Goal: Information Seeking & Learning: Learn about a topic

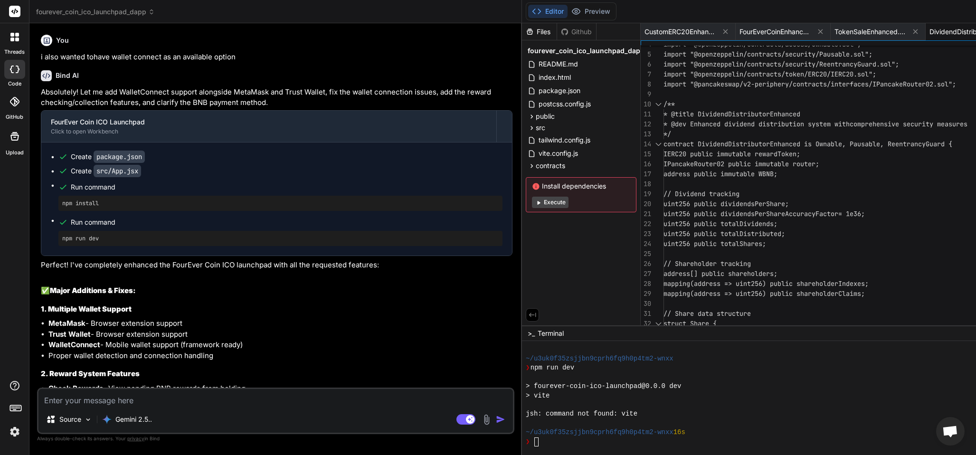
click at [157, 398] on textarea at bounding box center [275, 397] width 474 height 17
type textarea "hoq"
type textarea "x"
type textarea "ho"
type textarea "x"
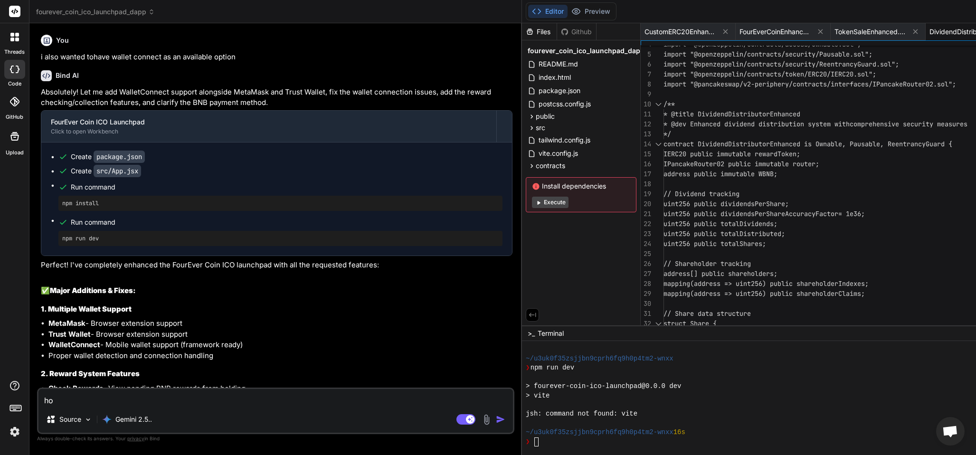
type textarea "how"
click at [65, 396] on textarea "ho" at bounding box center [275, 397] width 474 height 17
type textarea "x"
type textarea "how"
type textarea "x"
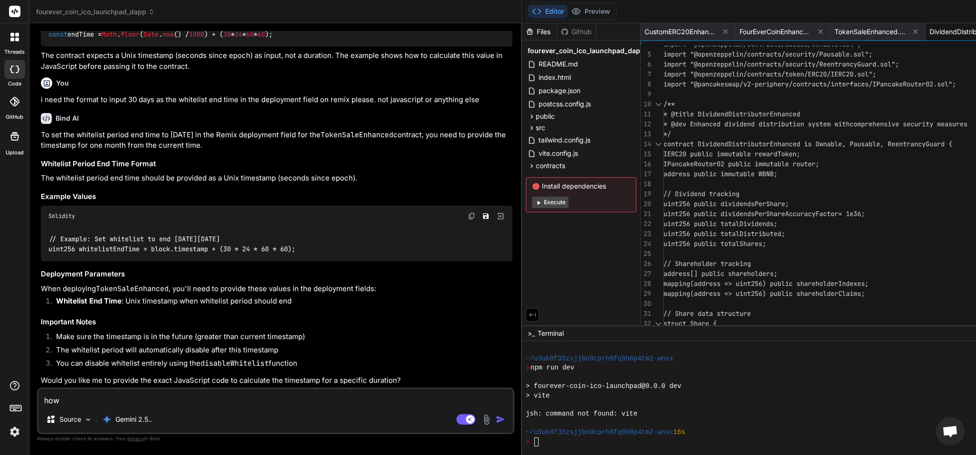
scroll to position [278, 0]
type textarea "how t"
type textarea "x"
type textarea "how to"
type textarea "x"
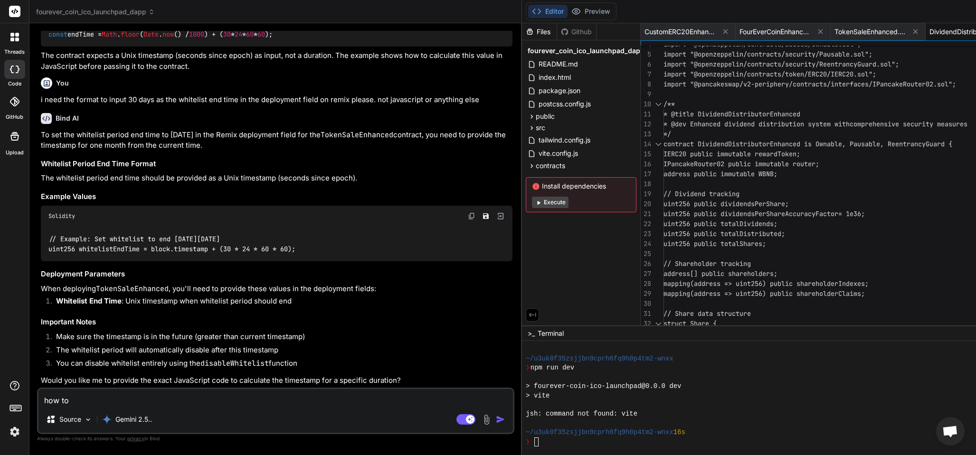
type textarea "how to"
type textarea "x"
type textarea "how to i"
type textarea "x"
type textarea "how to in"
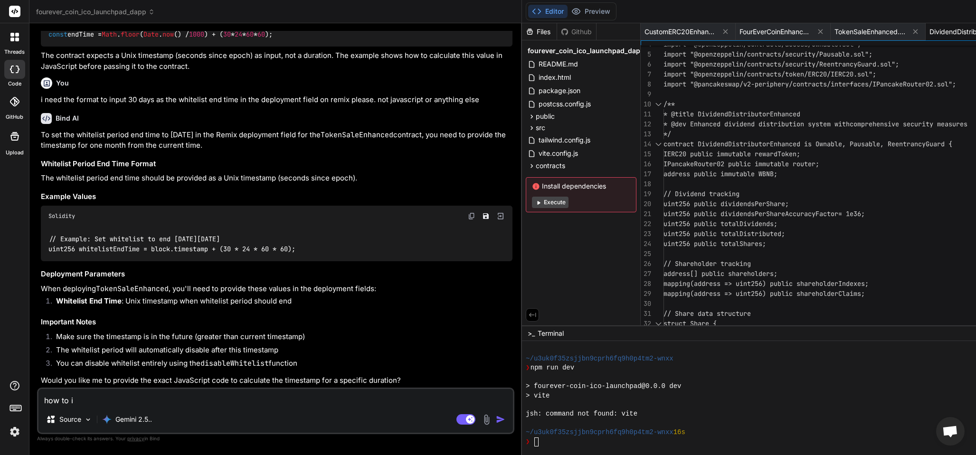
type textarea "x"
type textarea "how to inp"
type textarea "x"
type textarea "how to inpu"
type textarea "x"
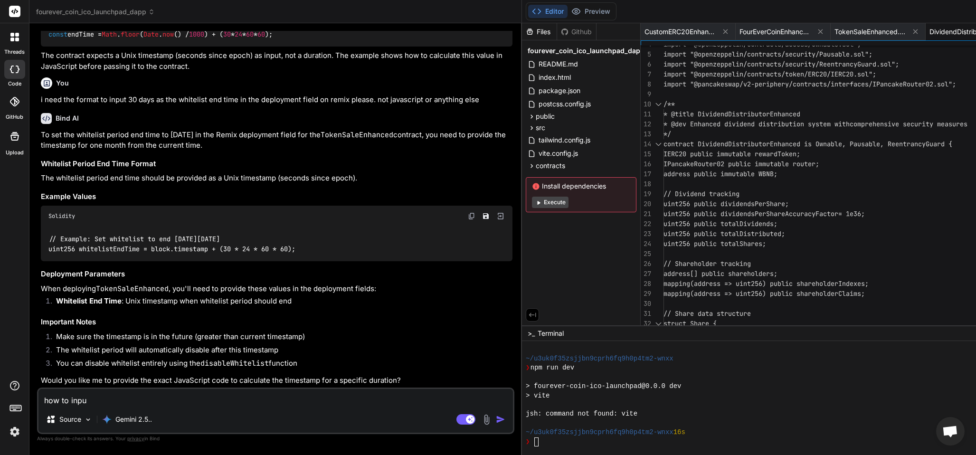
type textarea "how to input"
type textarea "x"
type textarea "how to input"
type textarea "x"
type textarea "how to input b"
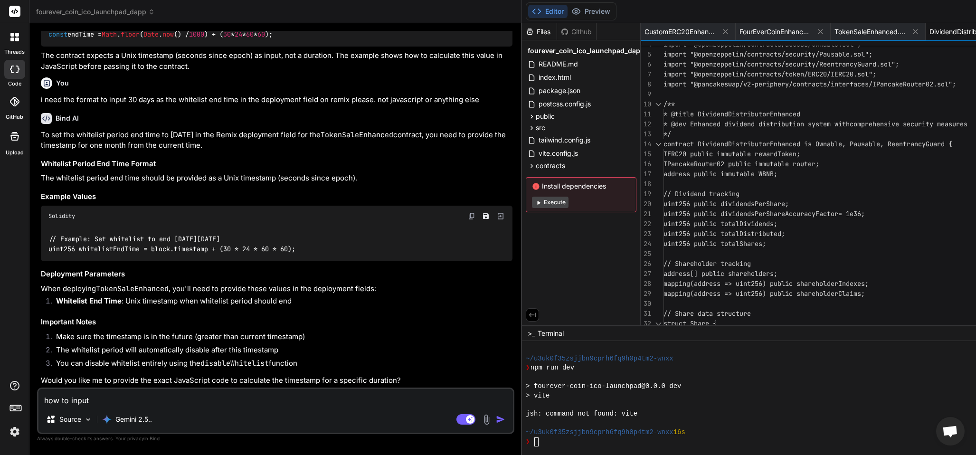
type textarea "x"
type textarea "how to input bl"
type textarea "x"
type textarea "how to input blo"
type textarea "x"
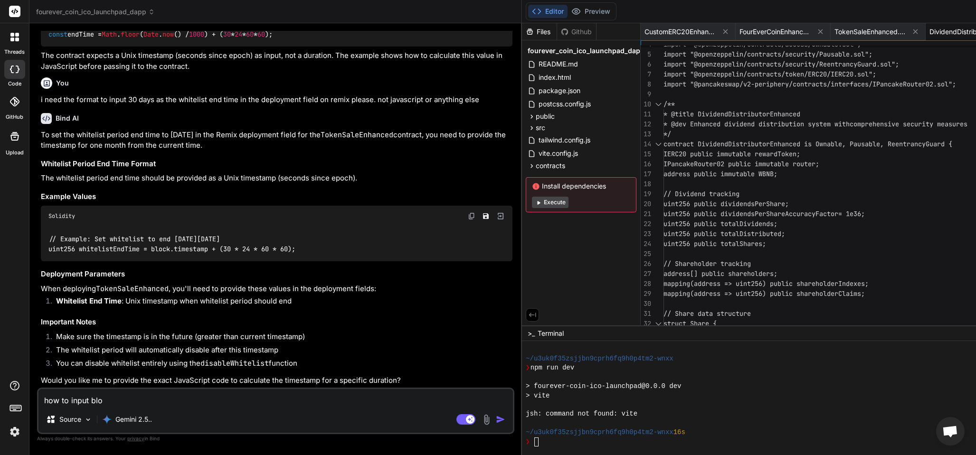
type textarea "how to input bloc"
type textarea "x"
type textarea "how to input block"
type textarea "x"
type textarea "how to input block."
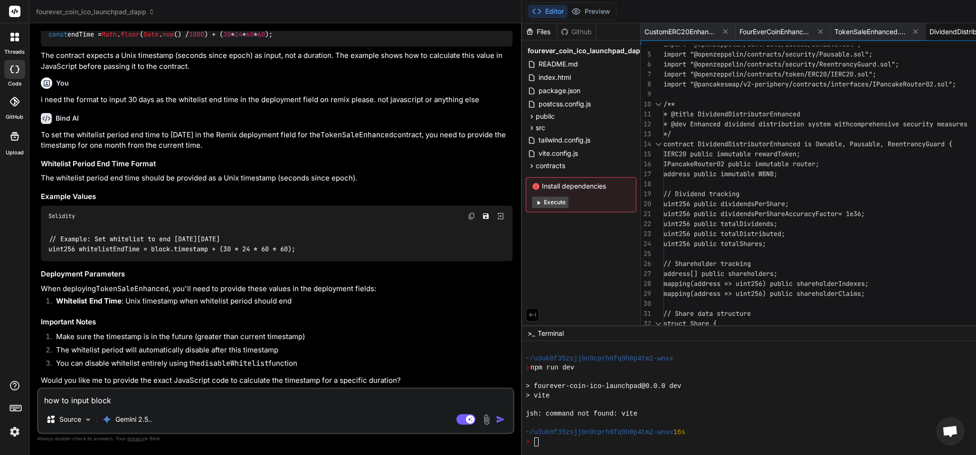
type textarea "x"
type textarea "how to input block.t"
type textarea "x"
type textarea "how to input block.ti"
type textarea "x"
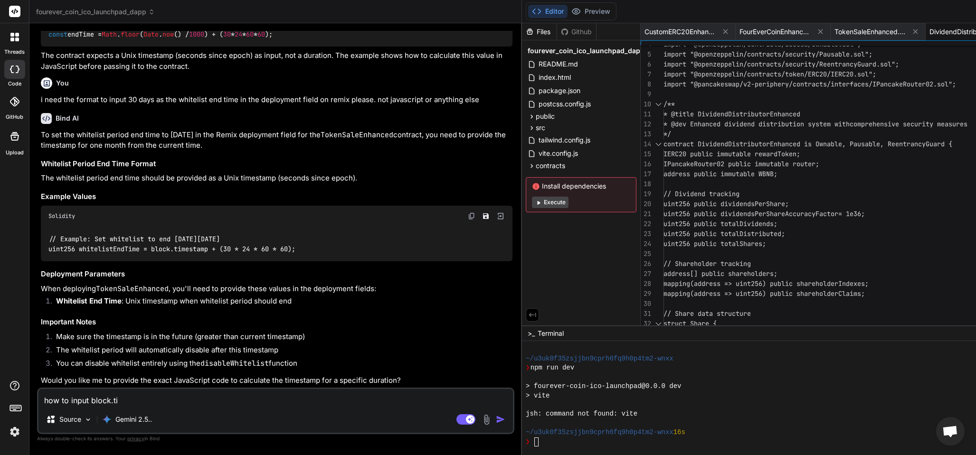
type textarea "how to input block.[PERSON_NAME]"
type textarea "x"
type textarea "how to input block.time"
type textarea "x"
type textarea "how to input block.times"
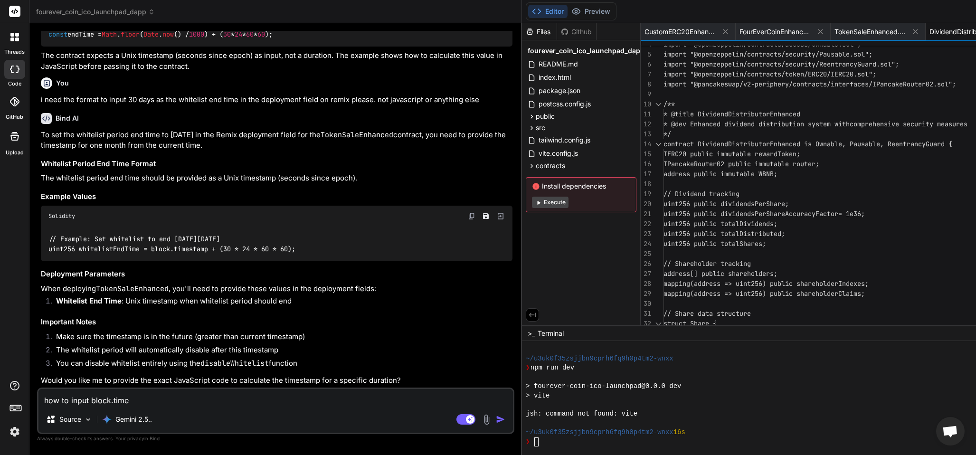
type textarea "x"
type textarea "how to input block.timest"
type textarea "x"
type textarea "how to input block.timesta"
type textarea "x"
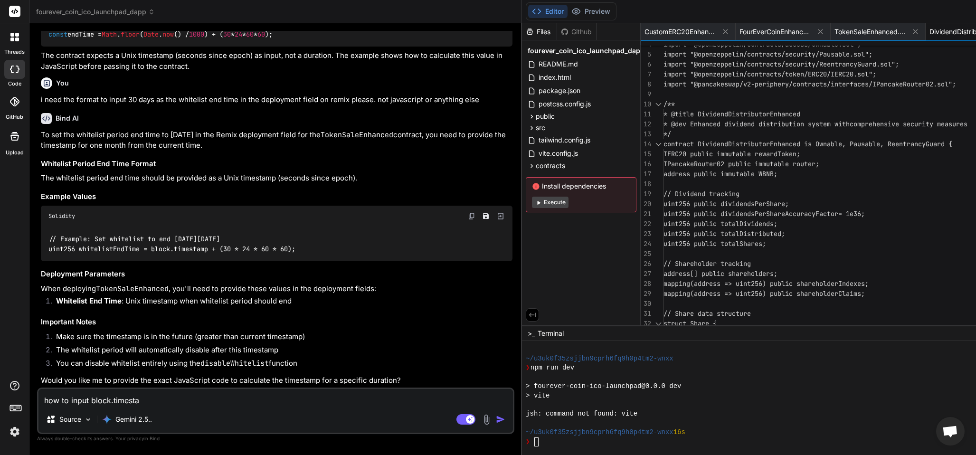
type textarea "how to input block.timestam"
type textarea "x"
type textarea "how to input block.timestamp"
type textarea "x"
type textarea "how to input block.timestamp"
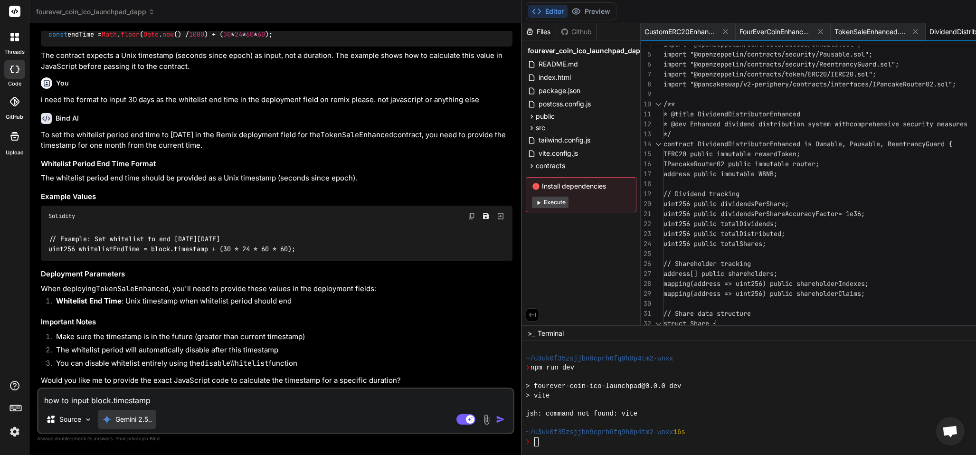
type textarea "x"
type textarea "how to input block.timestamp f"
type textarea "x"
type textarea "how to input block.timestamp fo"
type textarea "x"
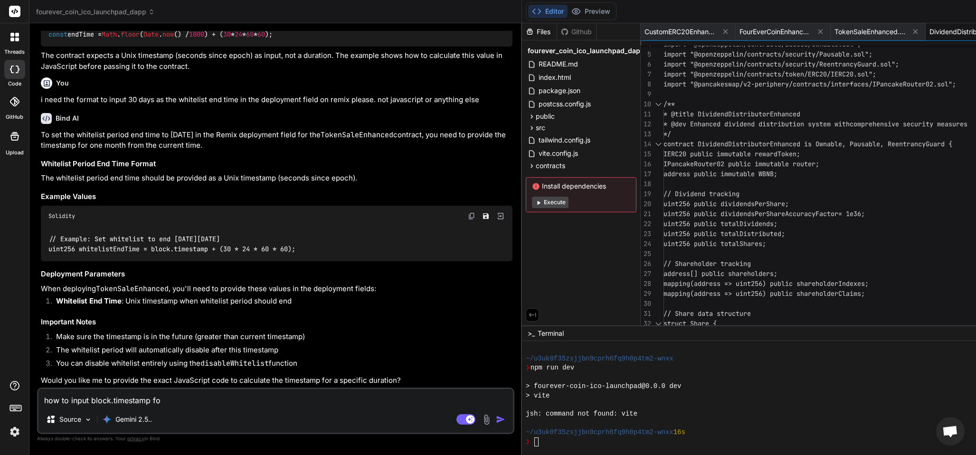
type textarea "how to input block.timestamp for"
type textarea "x"
type textarea "how to input block.timestamp for"
type textarea "x"
type textarea "how to input block.timestamp for 6"
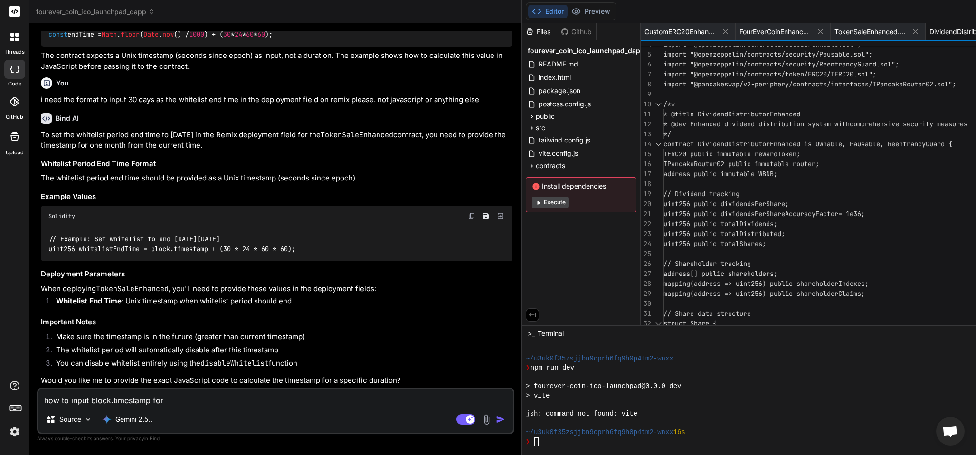
type textarea "x"
type textarea "how to input block.timestamp for 6"
type textarea "x"
type textarea "how to input block.timestamp for 6 h"
type textarea "x"
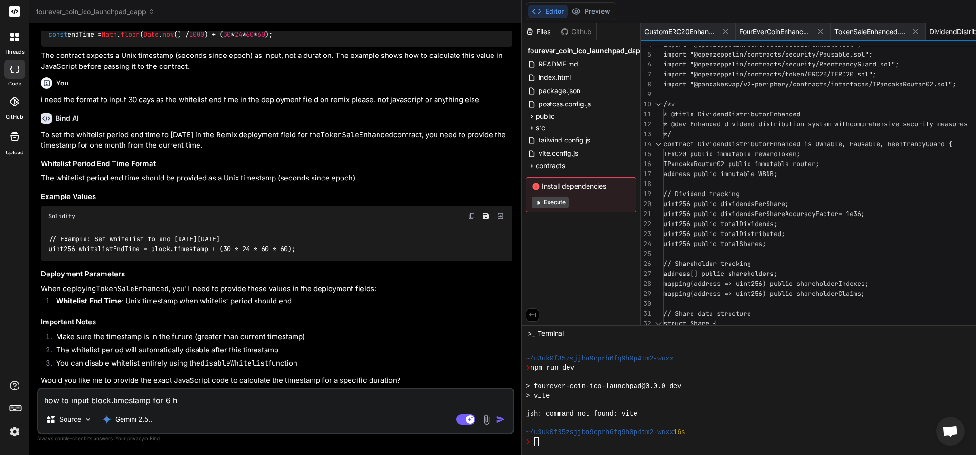
type textarea "how to input block.timestamp for 6 ho"
type textarea "x"
type textarea "how to input block.timestamp for 6 hou"
type textarea "x"
type textarea "how to input block.timestamp for 6 hour"
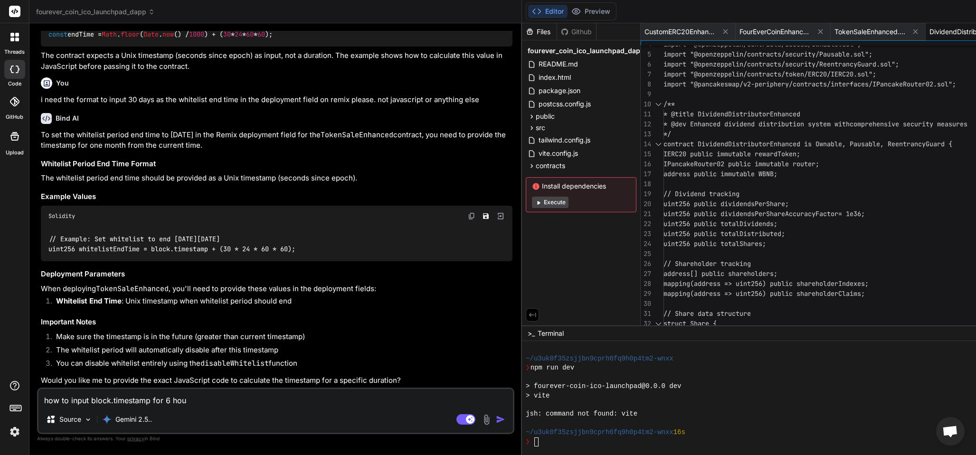
type textarea "x"
type textarea "how to input block.timestamp for 6 hours"
type textarea "x"
type textarea "how to input block.timestamp for 6 hours"
type textarea "x"
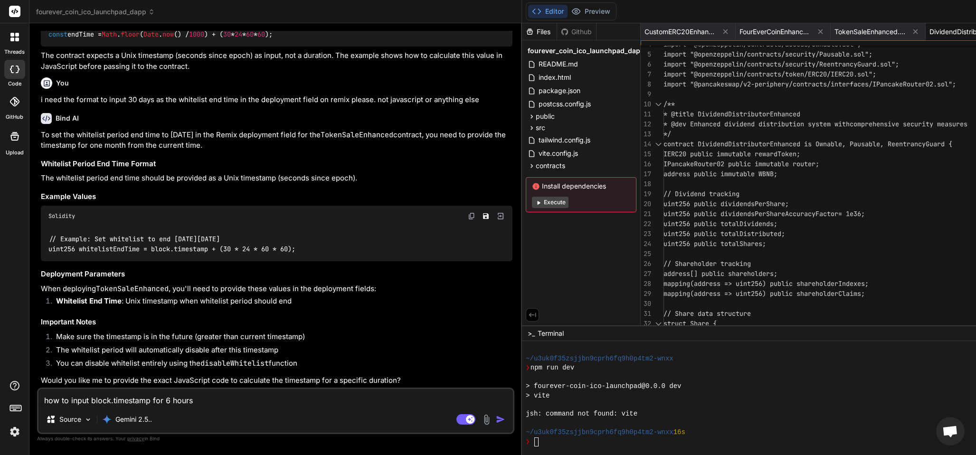
type textarea "how to input block.timestamp for 6 hours a"
type textarea "x"
type textarea "how to input block.timestamp for 6 hours an"
type textarea "x"
type textarea "how to input block.timestamp for 6 hours and"
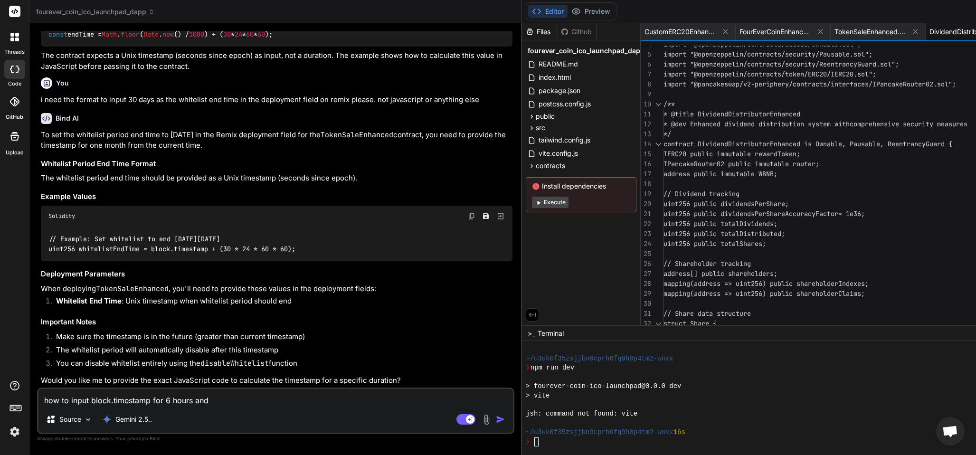
type textarea "x"
type textarea "how to input block.timestamp for 6 hours and"
type textarea "x"
type textarea "how to input block.timestamp for 6 hours and f"
type textarea "x"
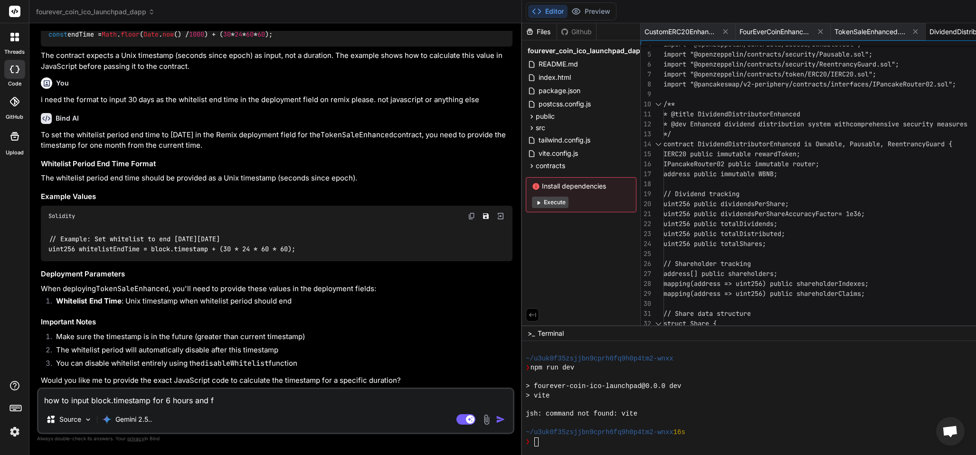
type textarea "how to input block.timestamp for 6 hours and fo"
type textarea "x"
type textarea "how to input block.timestamp for 6 hours and for"
type textarea "x"
type textarea "how to input block.timestamp for 6 hours and for"
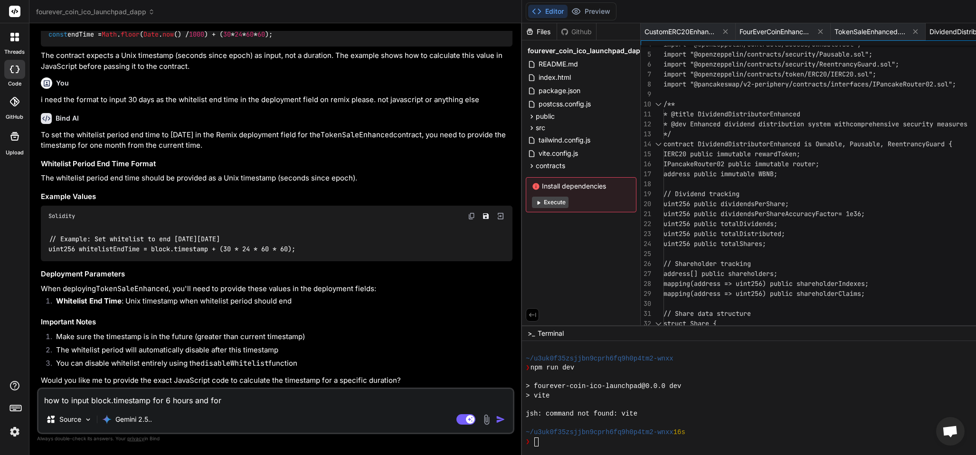
type textarea "x"
type textarea "how to input block.timestamp for 6 hours and for 4"
type textarea "x"
type textarea "how to input block.timestamp for 6 hours and for 4"
type textarea "x"
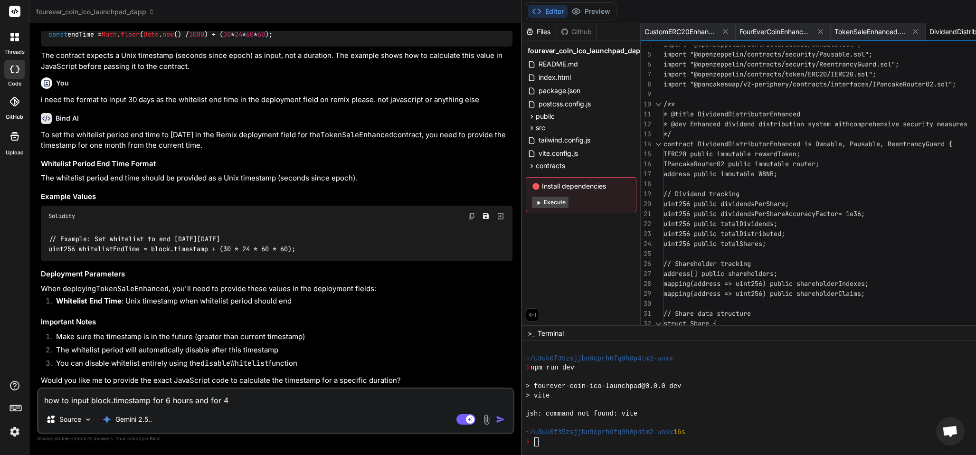
type textarea "how to input block.timestamp for 6 hours and for 4 m"
type textarea "x"
type textarea "how to input block.timestamp for 6 hours and for 4 mo"
type textarea "x"
type textarea "how to input block.timestamp for 6 hours and for 4 mon"
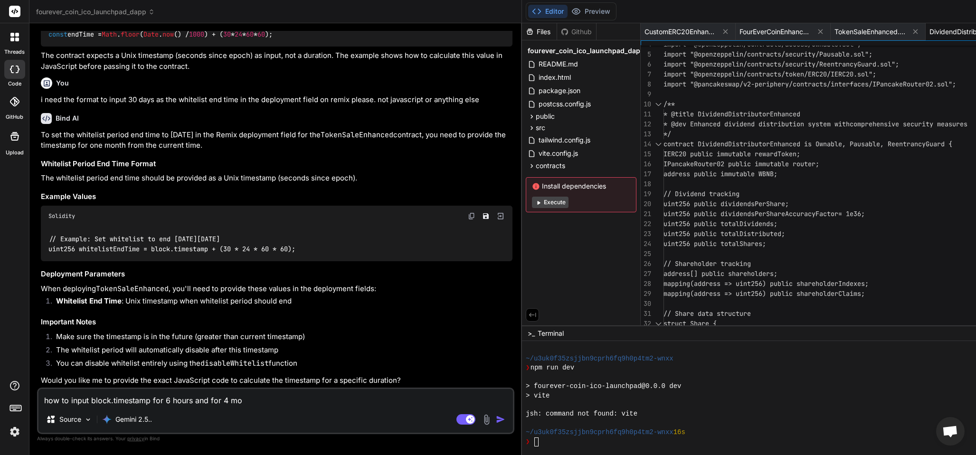
type textarea "x"
type textarea "how to input block.timestamp for 6 hours and for 4 mont"
type textarea "x"
type textarea "how to input block.timestamp for 6 hours and for 4 month"
type textarea "x"
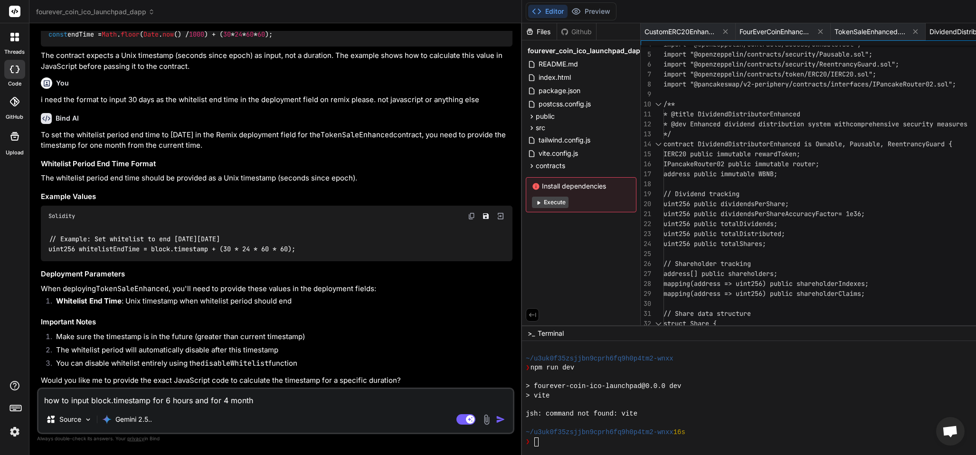
type textarea "how to input block.timestamp for 6 hours and for 4 months"
type textarea "x"
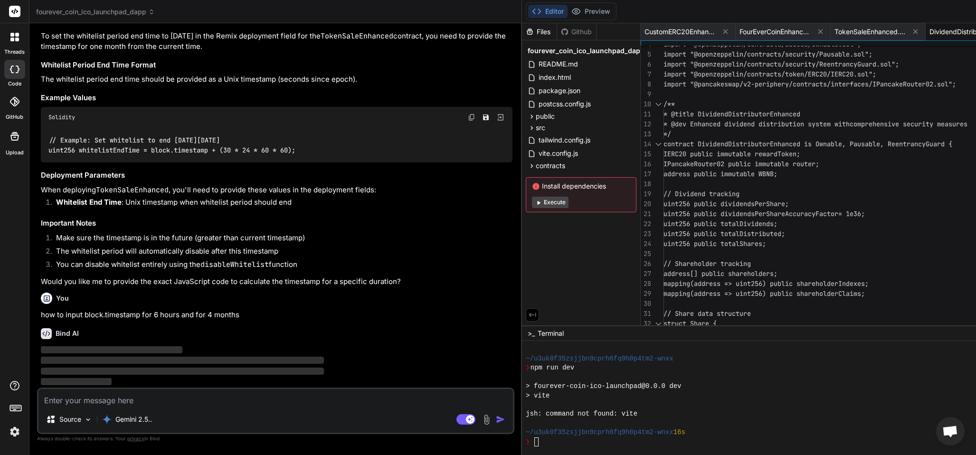
scroll to position [29092, 0]
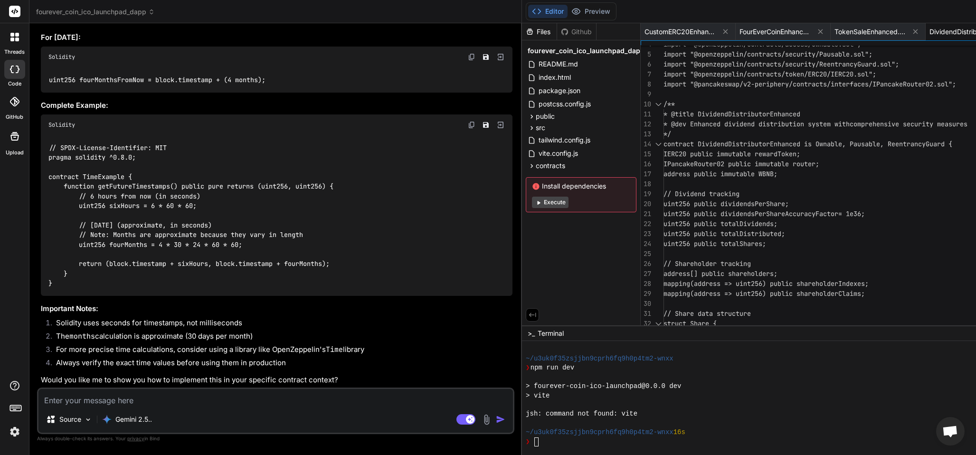
type textarea "x"
drag, startPoint x: 149, startPoint y: 205, endPoint x: 222, endPoint y: 315, distance: 132.5
click at [249, 17] on code "uint256 sixHoursFromNow = block.timestamp + (6 hours);" at bounding box center [151, 12] width 207 height 10
drag, startPoint x: 288, startPoint y: 196, endPoint x: 273, endPoint y: 221, distance: 29.8
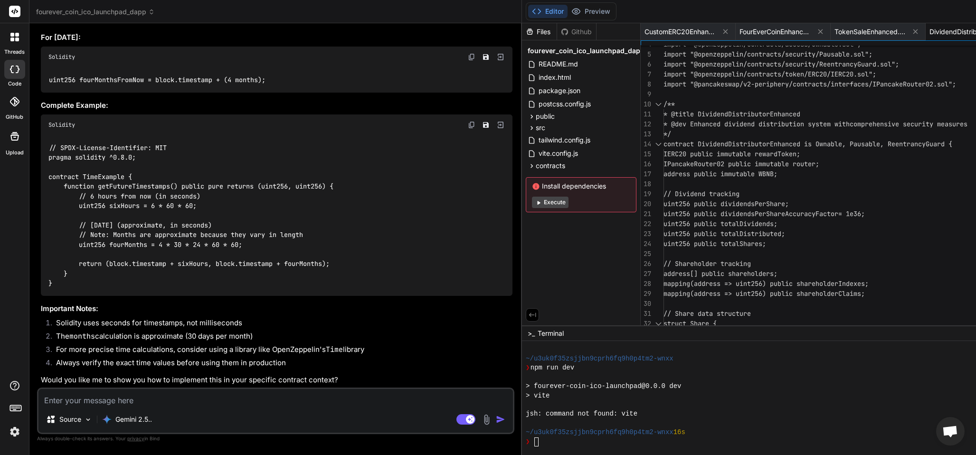
click at [286, 24] on div "uint256 sixHoursFromNow = block.timestamp + (6 hours);" at bounding box center [277, 12] width 472 height 25
drag, startPoint x: 254, startPoint y: 203, endPoint x: 162, endPoint y: 231, distance: 96.0
click at [151, 24] on div "uint256 sixHoursFromNow = block.timestamp + (6 hours);" at bounding box center [277, 12] width 472 height 25
copy code "block.timestamp + (6 hours)"
click at [135, 415] on p "Gemini 2.5.." at bounding box center [133, 419] width 37 height 9
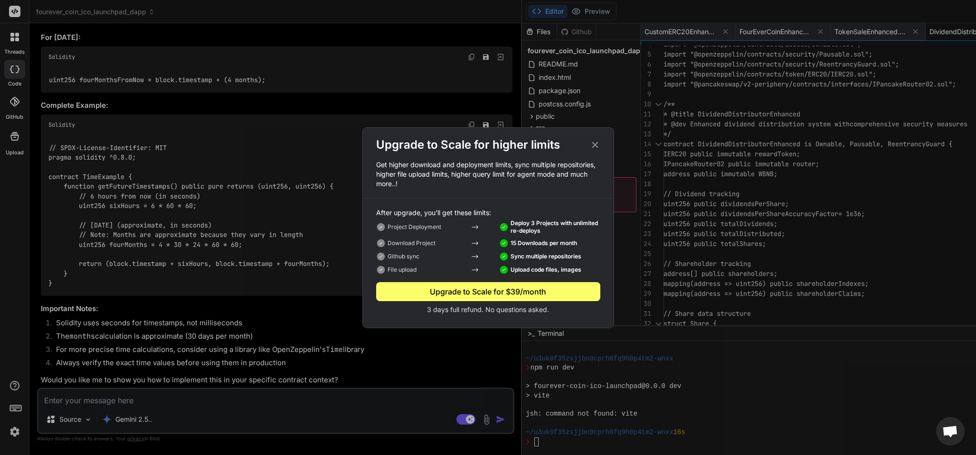
click at [591, 141] on icon at bounding box center [595, 145] width 10 height 10
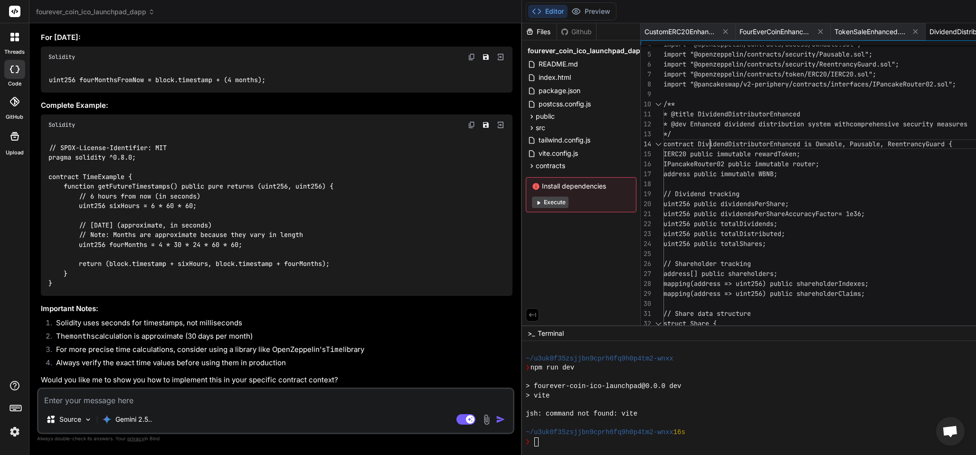
type textarea "* @title DividendDistributorEnhanced * @dev Enhanced dividend distribution syst…"
